Goal: Check status

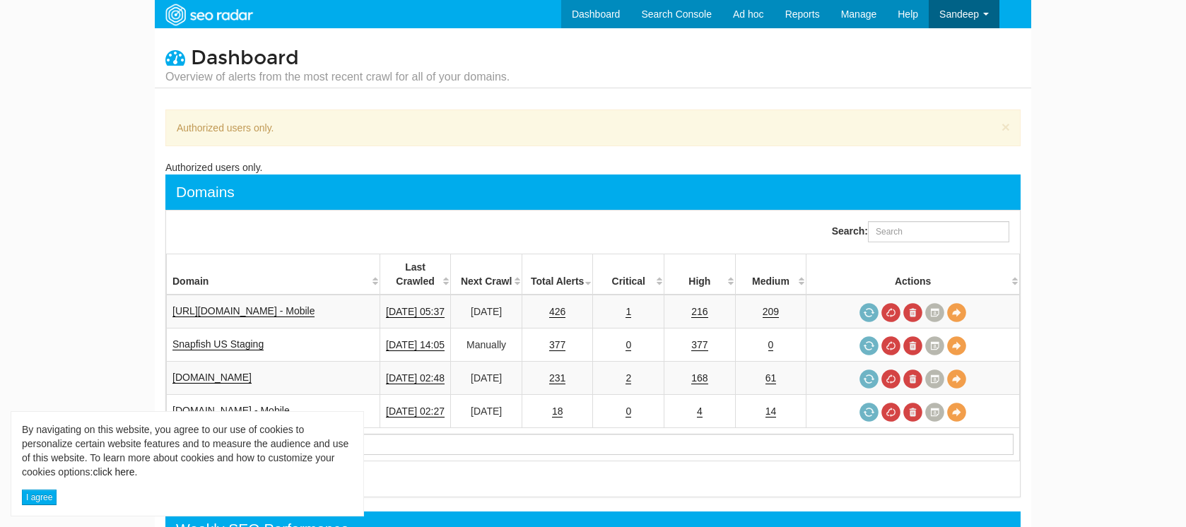
scroll to position [57, 0]
click at [47, 502] on button "I agree" at bounding box center [39, 498] width 35 height 16
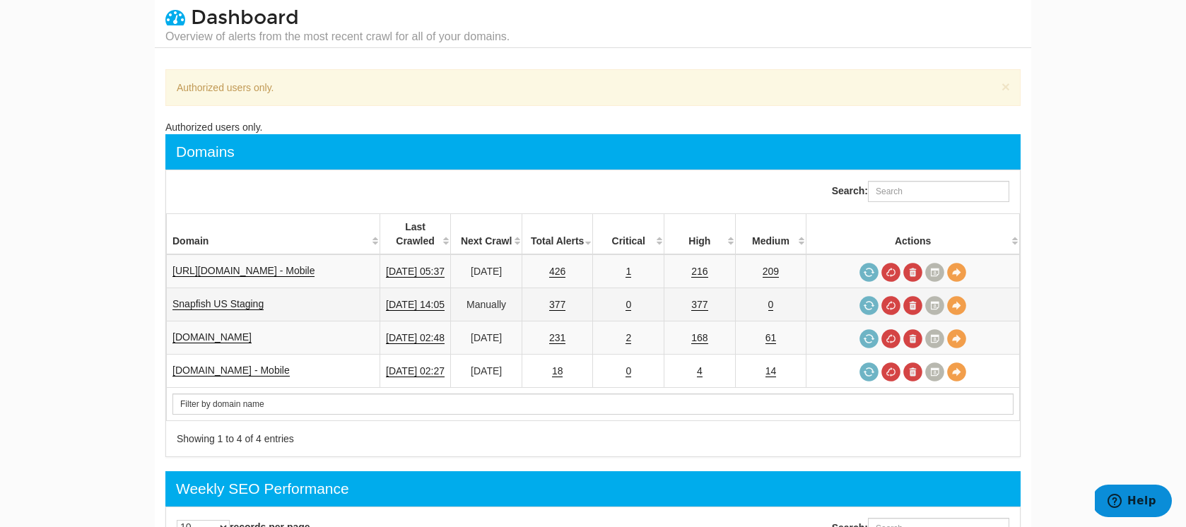
scroll to position [41, 0]
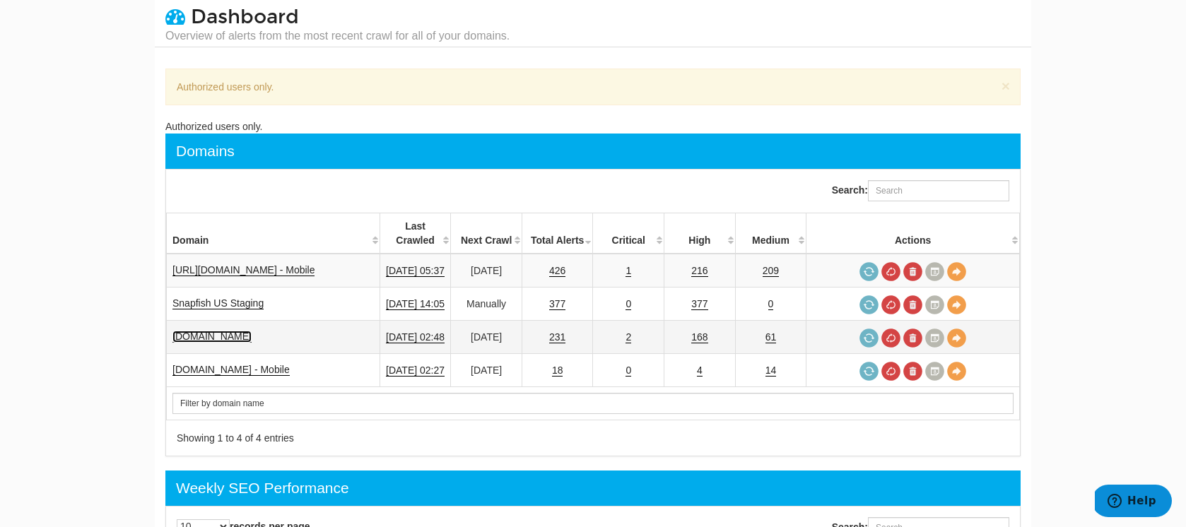
click at [244, 331] on link "www.shutterfly.com" at bounding box center [211, 337] width 79 height 12
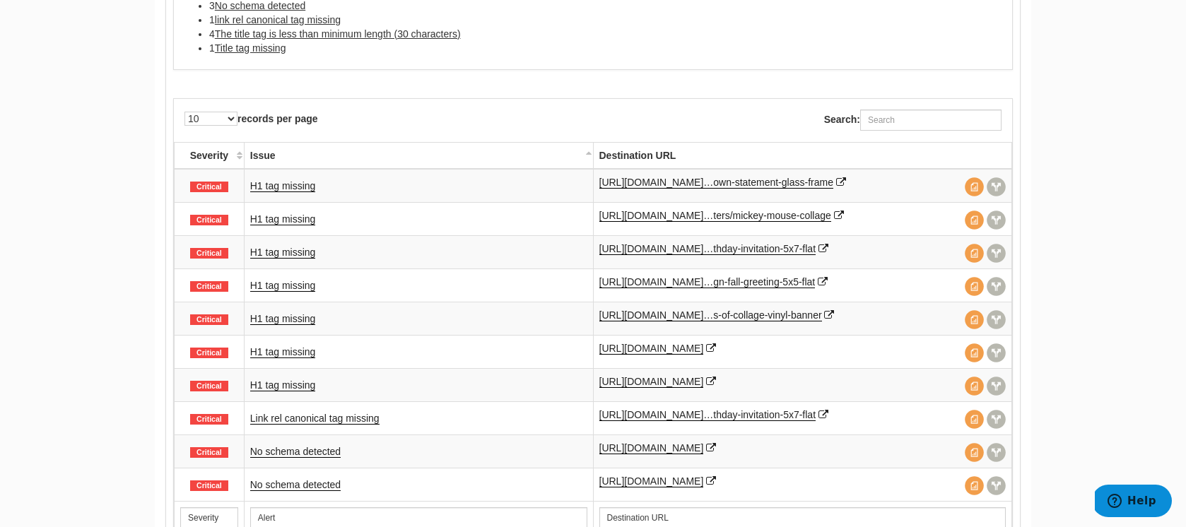
scroll to position [957, 0]
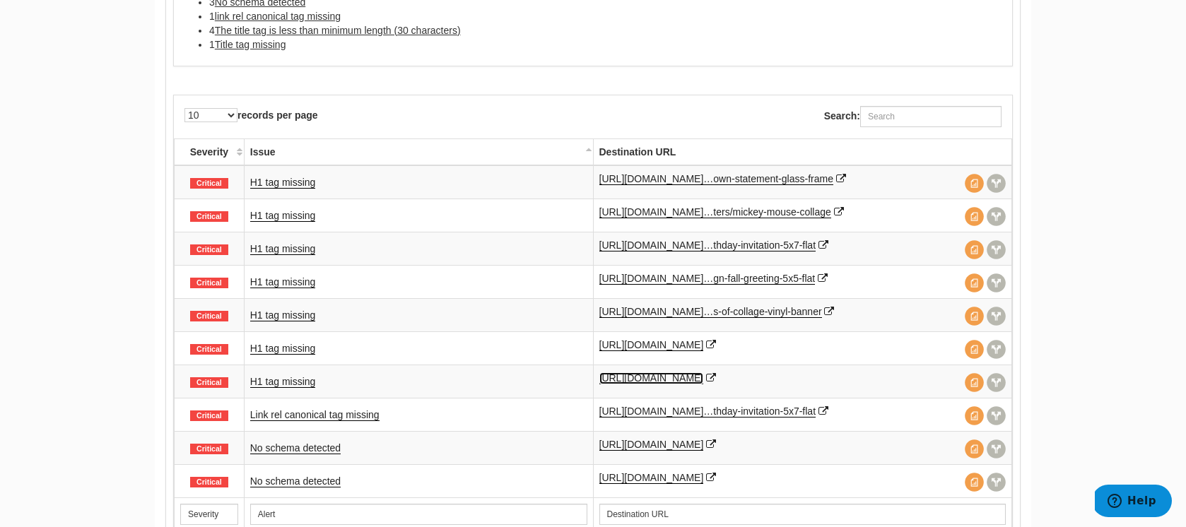
click at [685, 378] on link "[URL][DOMAIN_NAME]" at bounding box center [651, 378] width 105 height 12
